Goal: Task Accomplishment & Management: Use online tool/utility

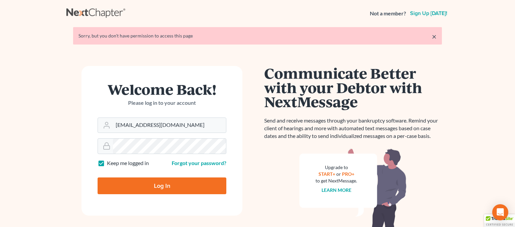
type input "nicolepwestfall@gmail.com"
click at [141, 187] on input "Log In" at bounding box center [161, 186] width 129 height 17
type input "Thinking..."
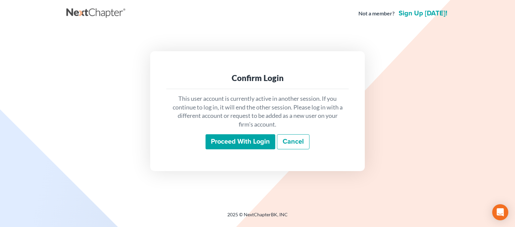
click at [234, 138] on input "Proceed with login" at bounding box center [240, 141] width 70 height 15
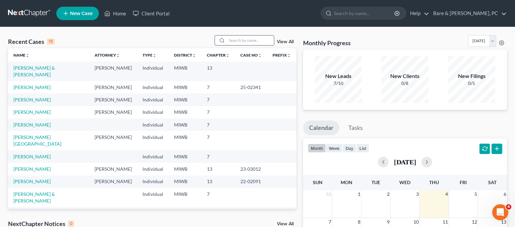
click at [227, 40] on input "search" at bounding box center [250, 41] width 47 height 10
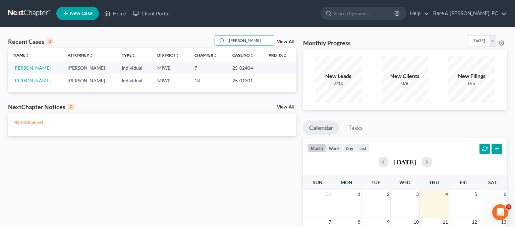
type input "[PERSON_NAME]"
click at [32, 81] on link "[PERSON_NAME]" at bounding box center [31, 81] width 37 height 6
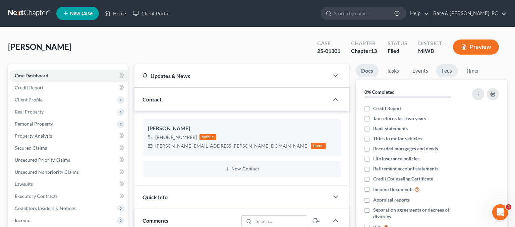
click at [442, 70] on link "Fees" at bounding box center [446, 70] width 21 height 13
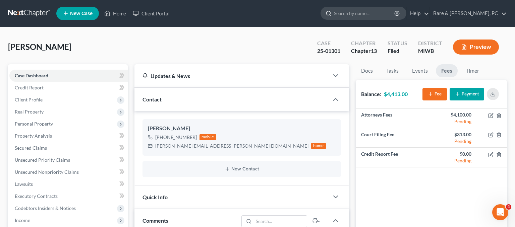
click at [334, 12] on div at bounding box center [327, 13] width 13 height 12
click at [383, 13] on input "search" at bounding box center [364, 13] width 61 height 12
type input "[PERSON_NAME]"
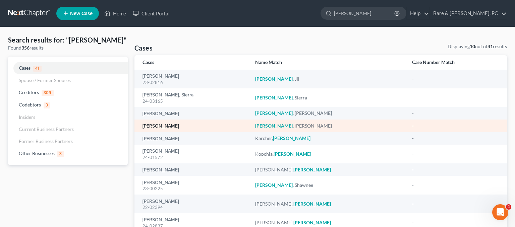
click at [164, 126] on link "[PERSON_NAME]" at bounding box center [160, 126] width 37 height 5
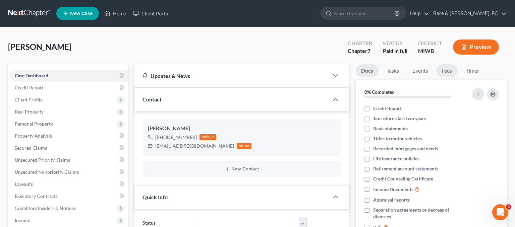
click at [448, 73] on link "Fees" at bounding box center [446, 70] width 21 height 13
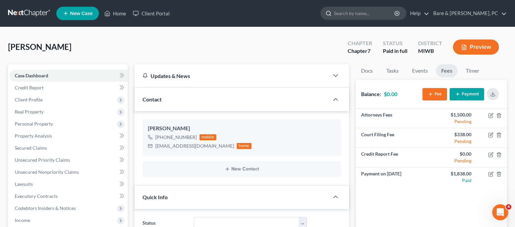
click at [376, 16] on input "search" at bounding box center [364, 13] width 61 height 12
type input "[PERSON_NAME]"
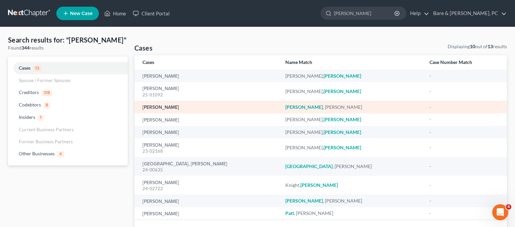
click at [157, 108] on link "[PERSON_NAME]" at bounding box center [160, 107] width 37 height 5
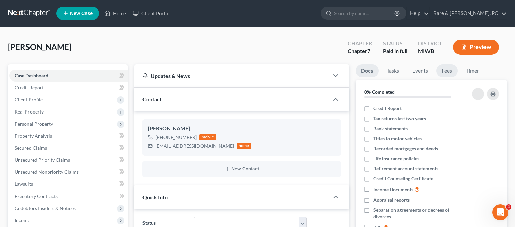
click at [446, 71] on link "Fees" at bounding box center [446, 70] width 21 height 13
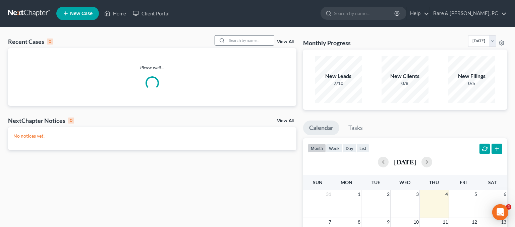
click at [242, 40] on input "search" at bounding box center [250, 41] width 47 height 10
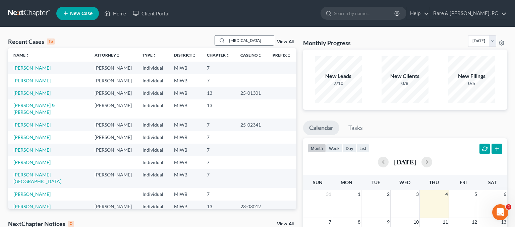
type input "[MEDICAL_DATA]"
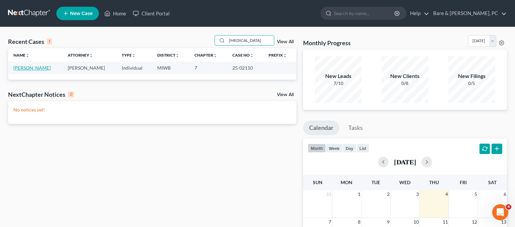
click at [48, 66] on link "[PERSON_NAME]" at bounding box center [31, 68] width 37 height 6
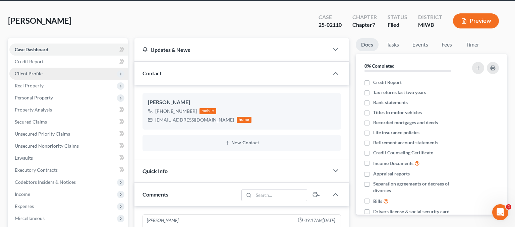
scroll to position [71, 0]
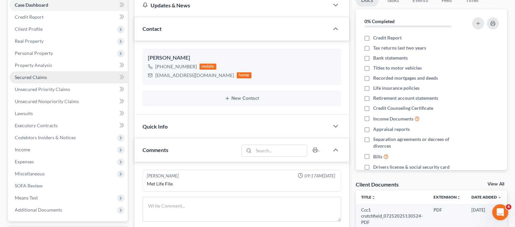
click at [42, 76] on span "Secured Claims" at bounding box center [31, 77] width 32 height 6
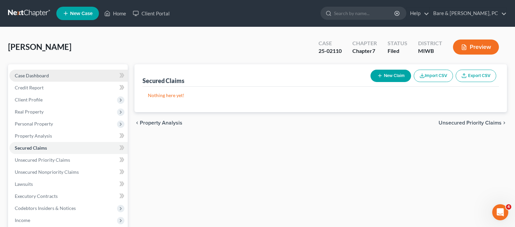
click at [44, 73] on span "Case Dashboard" at bounding box center [32, 76] width 34 height 6
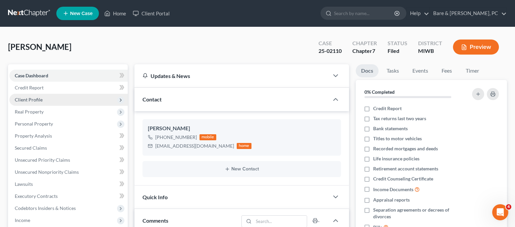
click at [37, 99] on span "Client Profile" at bounding box center [29, 100] width 28 height 6
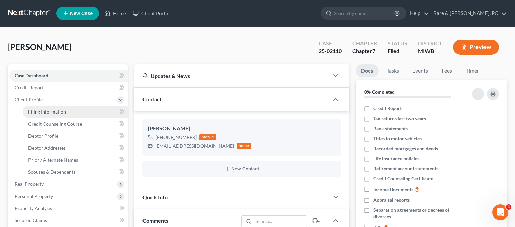
click at [55, 111] on span "Filing Information" at bounding box center [47, 112] width 38 height 6
select select "1"
select select "0"
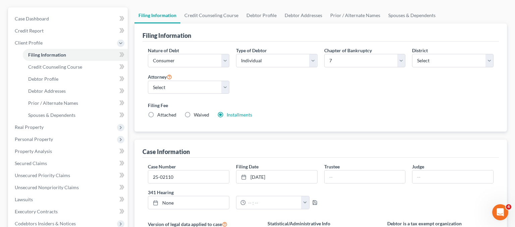
scroll to position [35, 0]
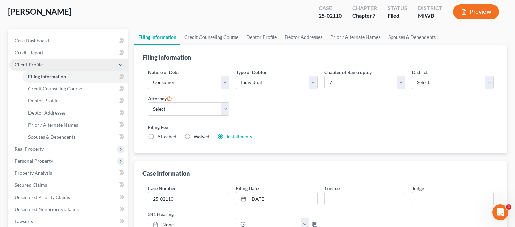
click at [31, 62] on span "Client Profile" at bounding box center [29, 65] width 28 height 6
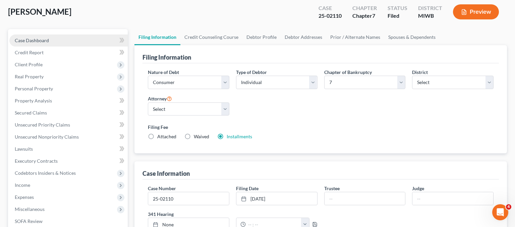
click at [43, 44] on link "Case Dashboard" at bounding box center [68, 41] width 118 height 12
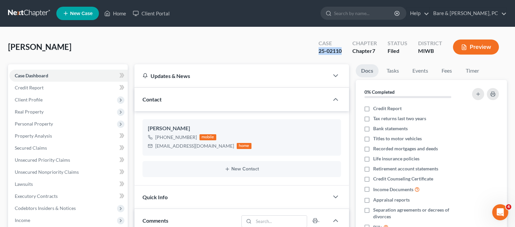
drag, startPoint x: 342, startPoint y: 52, endPoint x: 320, endPoint y: 53, distance: 22.8
click at [320, 53] on div "Case 25-02110" at bounding box center [330, 48] width 34 height 20
copy div "25-02110"
click at [126, 12] on link "Home" at bounding box center [115, 13] width 28 height 12
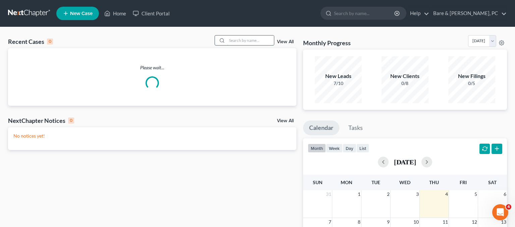
click at [246, 39] on input "search" at bounding box center [250, 41] width 47 height 10
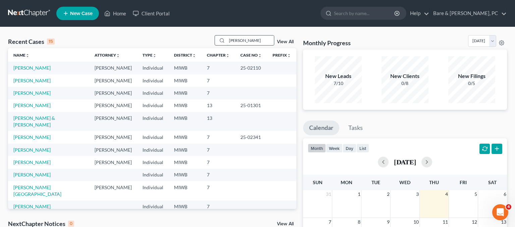
type input "bucko"
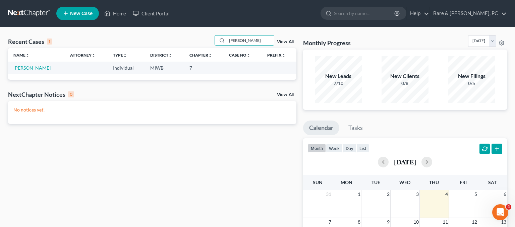
click at [31, 68] on link "Bucko, Ashley" at bounding box center [31, 68] width 37 height 6
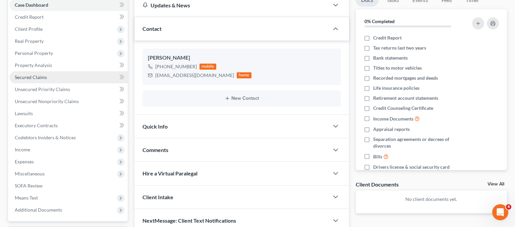
click at [36, 78] on span "Secured Claims" at bounding box center [31, 77] width 32 height 6
